Goal: Navigation & Orientation: Find specific page/section

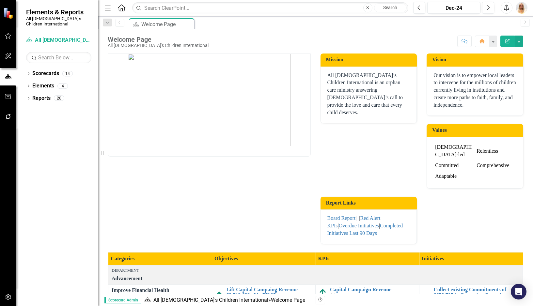
click at [363, 89] on p "All [DEMOGRAPHIC_DATA]’s Children International is an orphan care ministry answ…" at bounding box center [369, 94] width 83 height 45
drag, startPoint x: 390, startPoint y: 73, endPoint x: 357, endPoint y: 92, distance: 38.1
click at [357, 92] on p "All [DEMOGRAPHIC_DATA]’s Children International is an orphan care ministry answ…" at bounding box center [369, 94] width 83 height 45
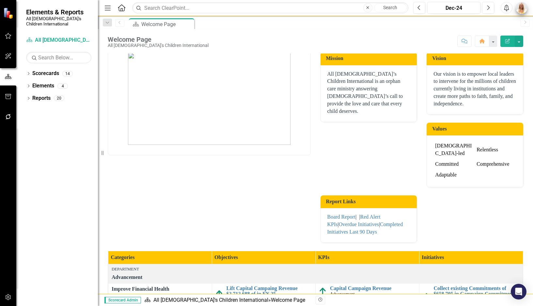
click at [522, 7] on img "button" at bounding box center [522, 8] width 12 height 12
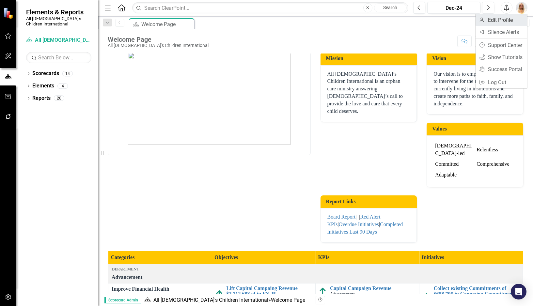
click at [495, 23] on link "User Edit Profile" at bounding box center [502, 20] width 52 height 12
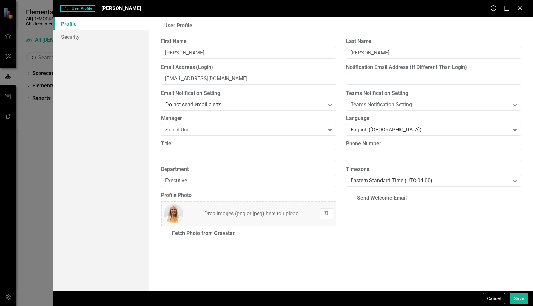
click at [523, 6] on icon "Close" at bounding box center [520, 8] width 7 height 5
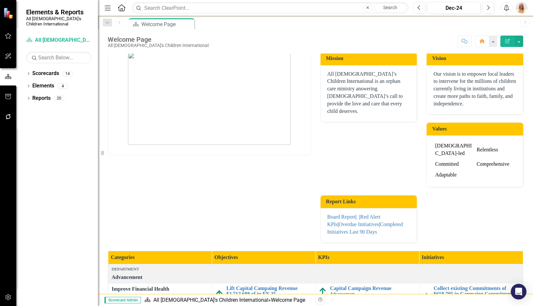
click at [361, 82] on p "All [DEMOGRAPHIC_DATA]’s Children International is an orphan care ministry answ…" at bounding box center [369, 93] width 83 height 45
click at [451, 100] on p "Our vision is to empower local leaders to intervene for the millions of childre…" at bounding box center [475, 89] width 83 height 37
drag, startPoint x: 482, startPoint y: 102, endPoint x: 430, endPoint y: 77, distance: 57.6
click at [434, 77] on p "Our vision is to empower local leaders to intervene for the millions of childre…" at bounding box center [475, 89] width 83 height 37
click at [493, 43] on button "button" at bounding box center [493, 41] width 8 height 11
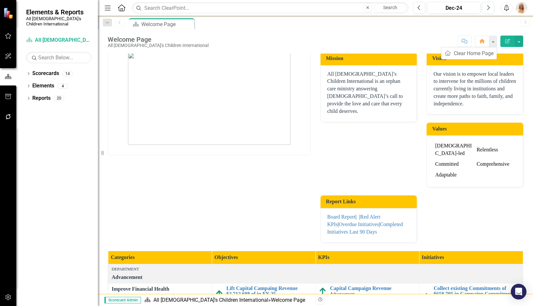
click at [296, 49] on div "Welcome Page All [DEMOGRAPHIC_DATA]'s Children International Score: N/A Dec-24 …" at bounding box center [315, 161] width 435 height 265
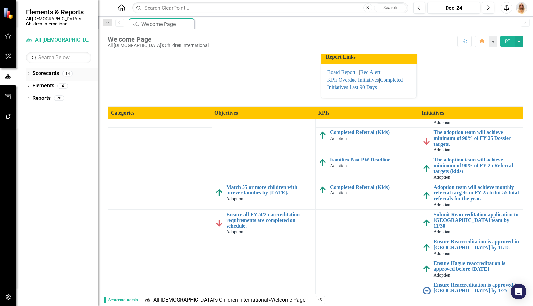
scroll to position [146, 0]
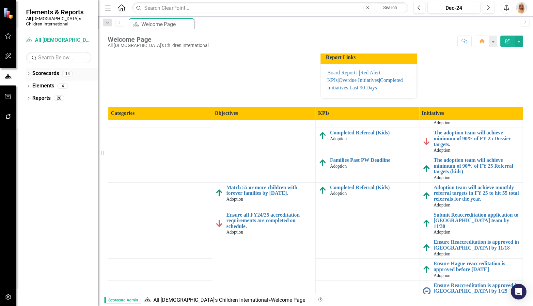
click at [43, 70] on link "Scorecards" at bounding box center [45, 74] width 27 height 8
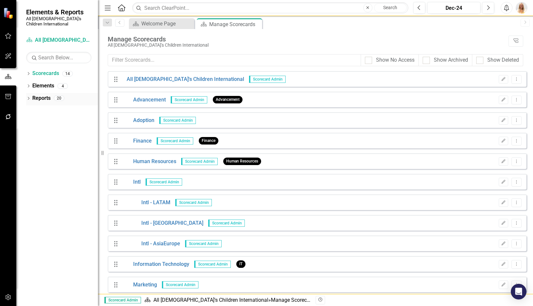
click at [43, 95] on link "Reports" at bounding box center [41, 99] width 18 height 8
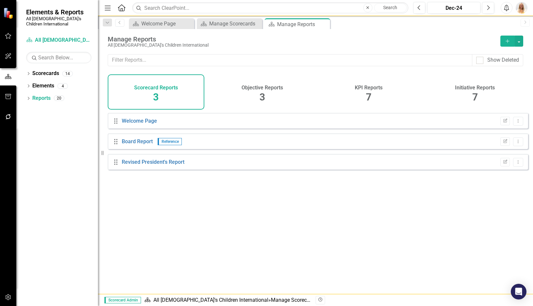
click at [371, 93] on span "7" at bounding box center [369, 96] width 6 height 11
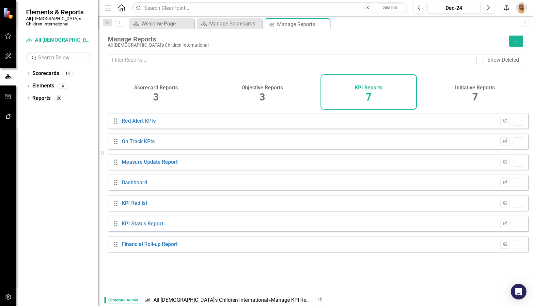
click at [363, 93] on div "KPI Reports 7" at bounding box center [369, 91] width 97 height 35
click at [234, 20] on div "Manage Scorecards" at bounding box center [230, 24] width 43 height 8
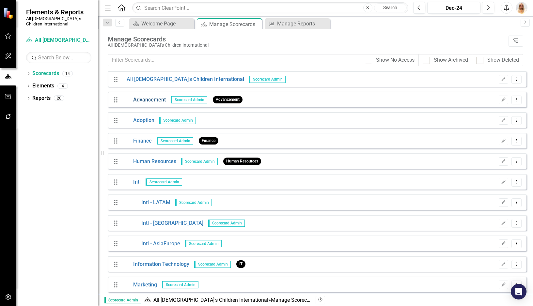
click at [144, 100] on link "Advancement" at bounding box center [144, 100] width 44 height 8
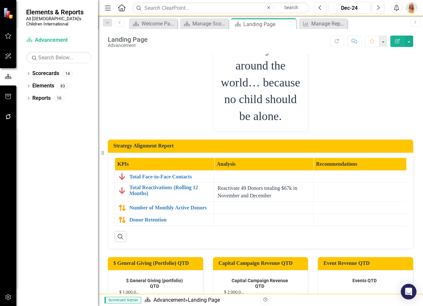
scroll to position [392, 0]
